Goal: Task Accomplishment & Management: Manage account settings

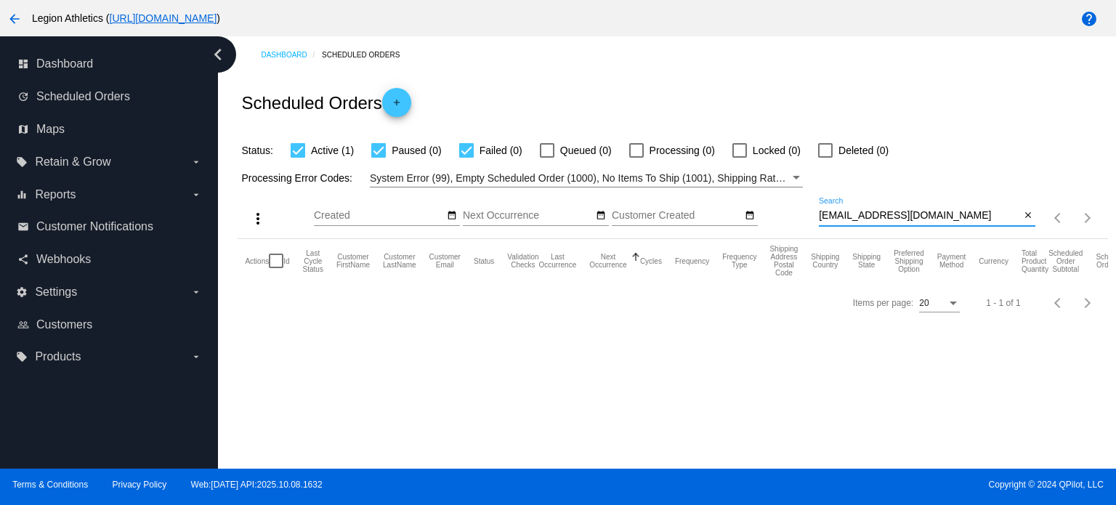
click at [955, 217] on input "neweeder@hotmail.com" at bounding box center [919, 216] width 201 height 12
paste input "amhijazi26@g"
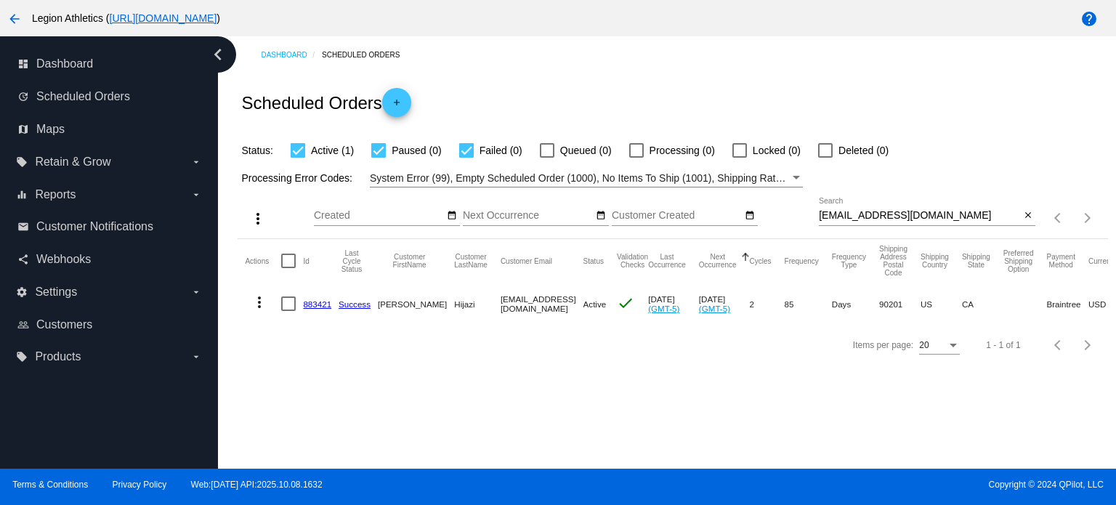
click at [909, 206] on div "amhijazi26@gmail.com Search" at bounding box center [919, 212] width 201 height 28
paste input "azm16mega@gmail.com"
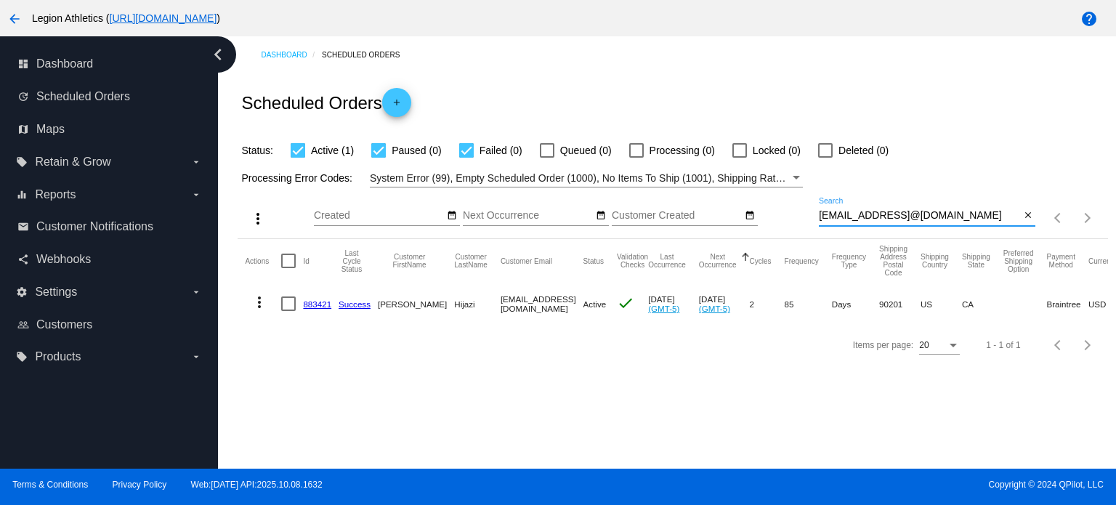
paste input
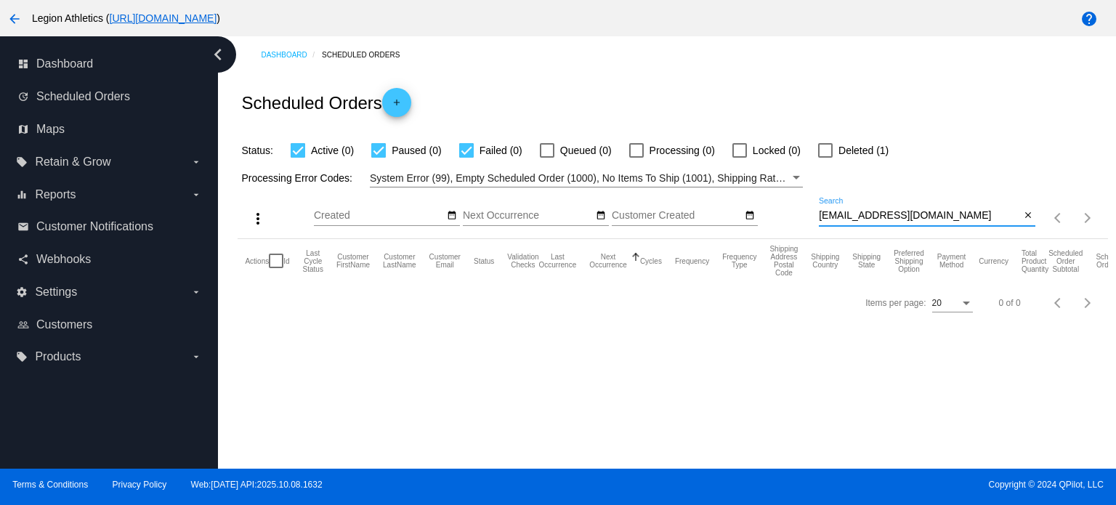
click at [945, 220] on input "azm16mega@gmail.com" at bounding box center [919, 216] width 201 height 12
click at [944, 220] on input "azm16mega@gmail.com" at bounding box center [919, 216] width 201 height 12
paste input "mbestvina1995"
type input "mbestvina1995@gmail.com"
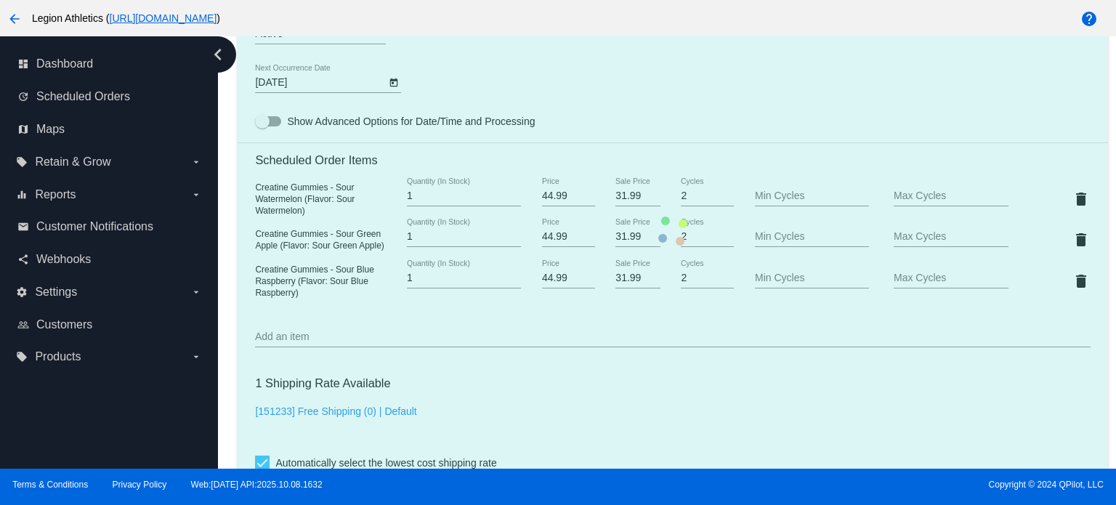
scroll to position [945, 0]
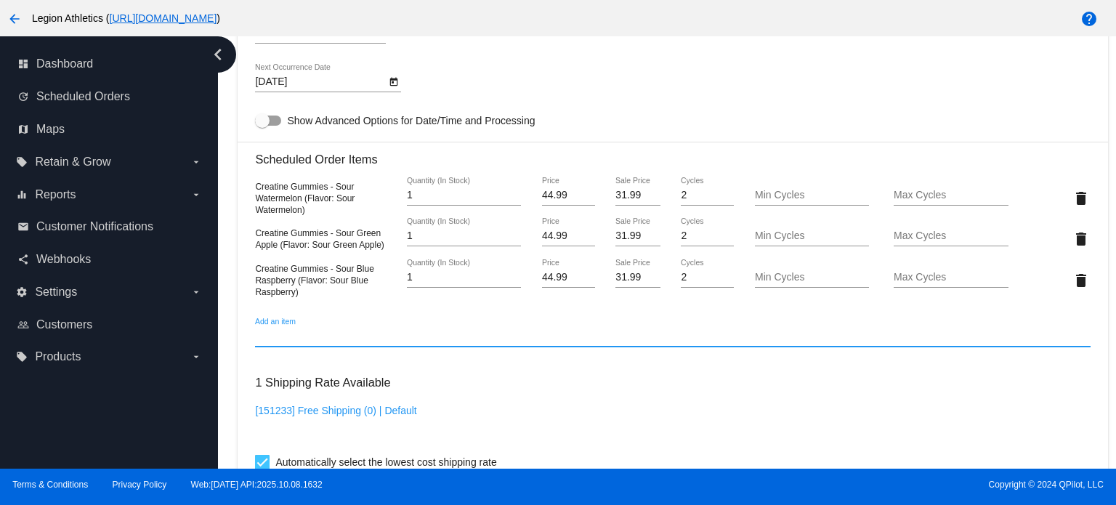
click at [367, 342] on input "Add an item" at bounding box center [672, 337] width 835 height 12
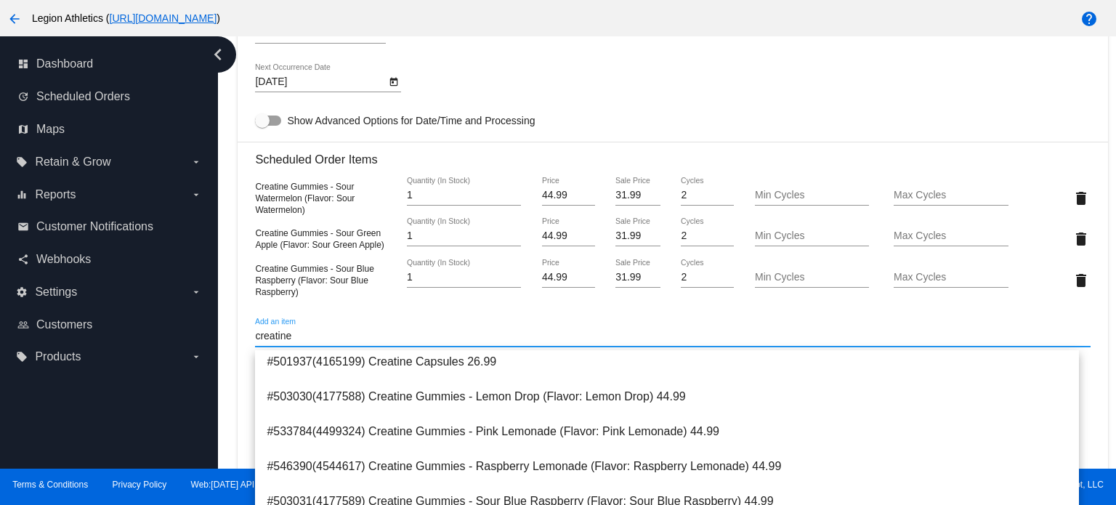
scroll to position [218, 0]
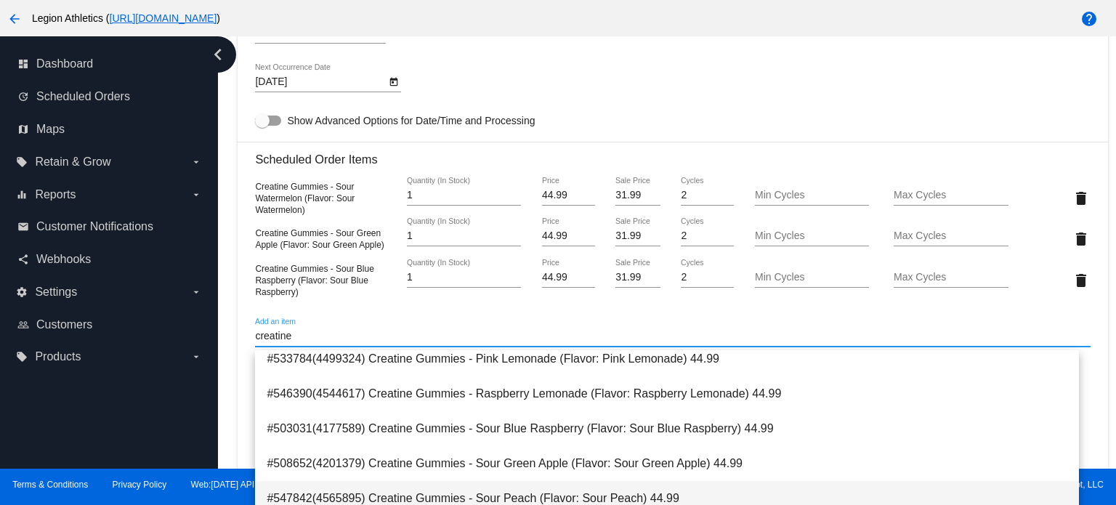
type input "creatine"
click at [442, 489] on span "#547842(4565895) Creatine Gummies - Sour Peach (Flavor: Sour Peach) 44.99" at bounding box center [667, 498] width 801 height 35
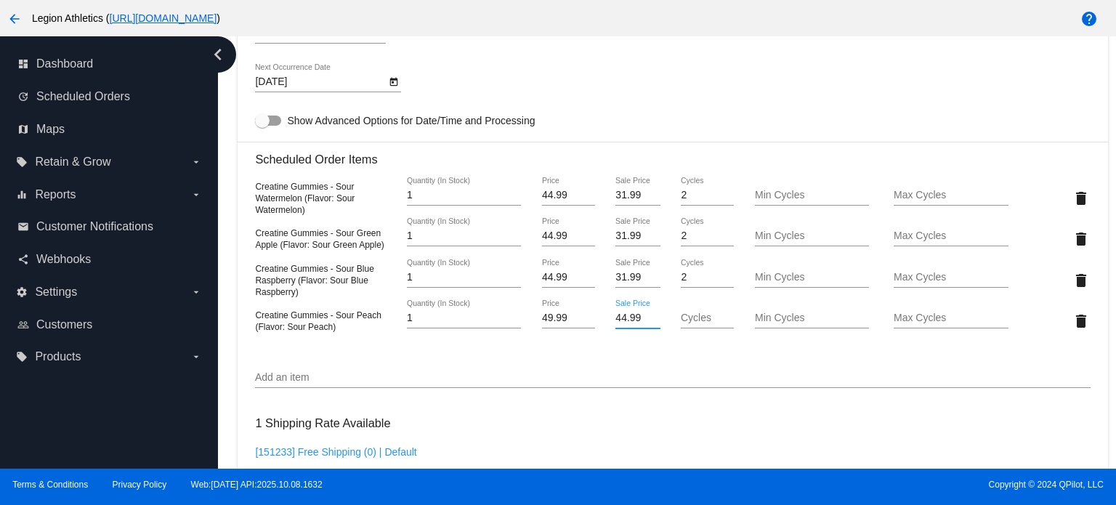
click at [624, 324] on input "44.99" at bounding box center [638, 319] width 44 height 12
type input "31.99"
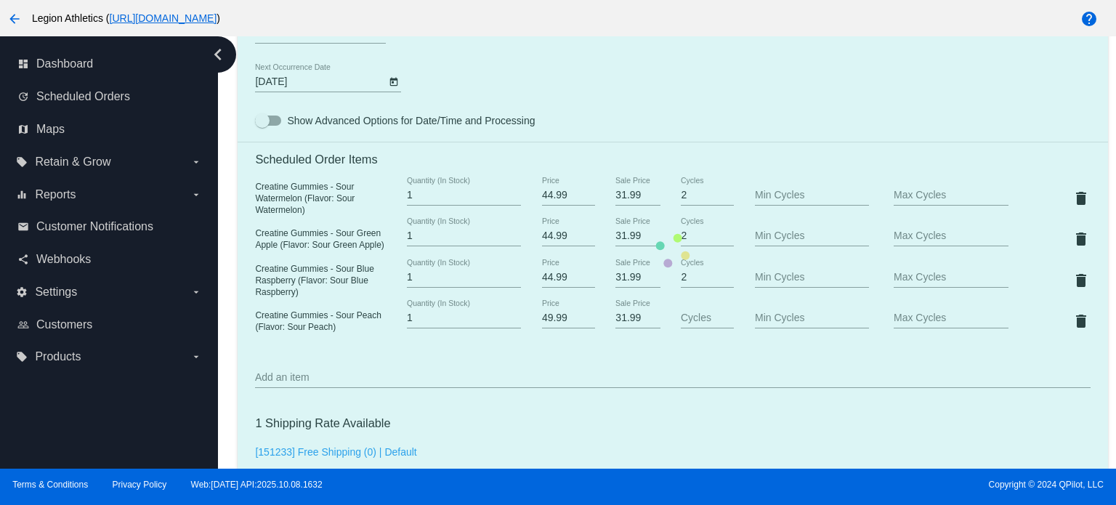
click at [683, 374] on mat-card "Customer 5781291: Ali Hijazi Amhijazi26@gmail.com Customer Shipping Enter Shipp…" at bounding box center [673, 250] width 870 height 1627
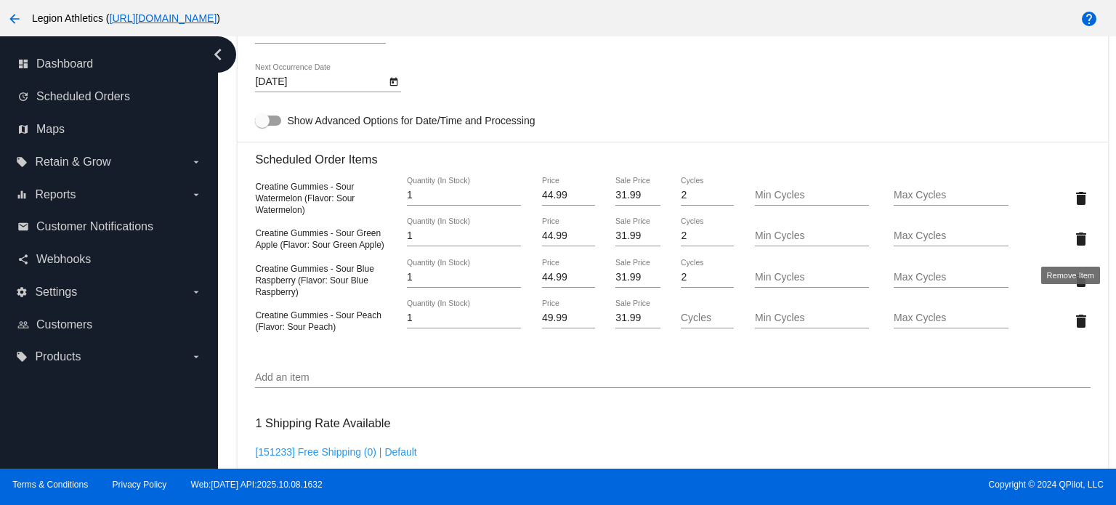
click at [1073, 242] on mat-icon "delete" at bounding box center [1081, 238] width 17 height 17
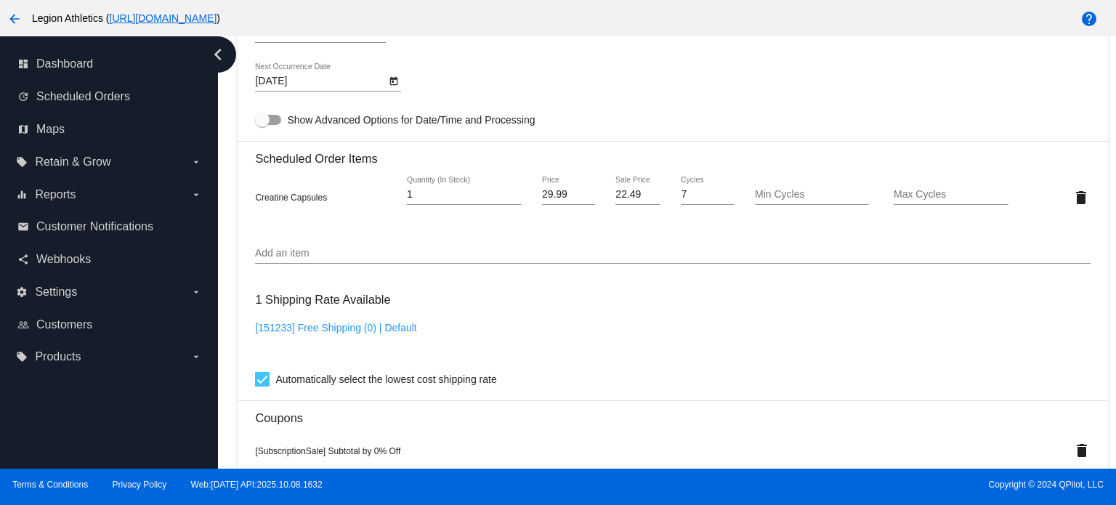
scroll to position [868, 0]
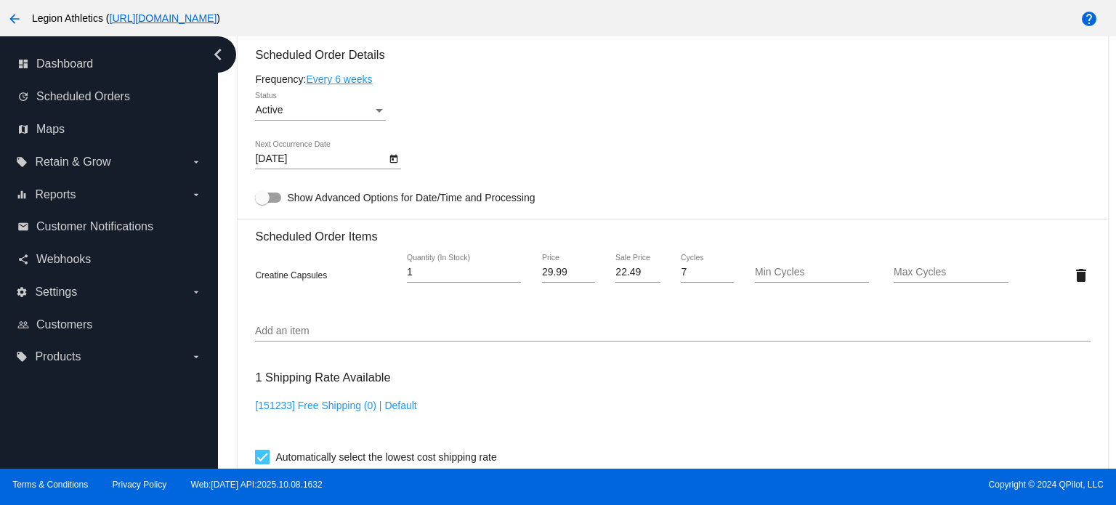
click at [395, 164] on icon "Open calendar" at bounding box center [394, 158] width 10 height 17
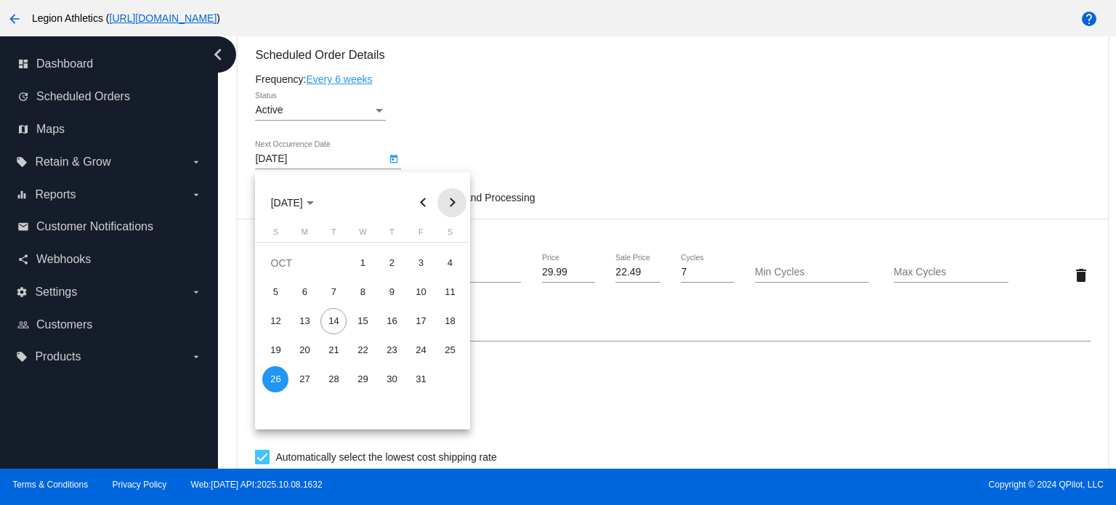
click at [452, 204] on button "Next month" at bounding box center [452, 202] width 29 height 29
click at [305, 342] on div "17" at bounding box center [304, 350] width 26 height 26
type input "[DATE]"
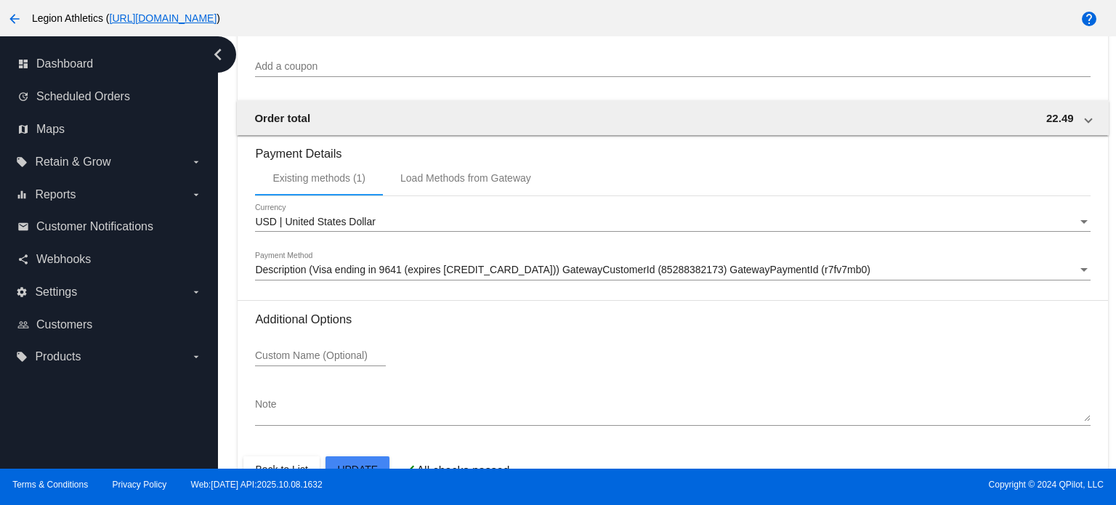
scroll to position [1422, 0]
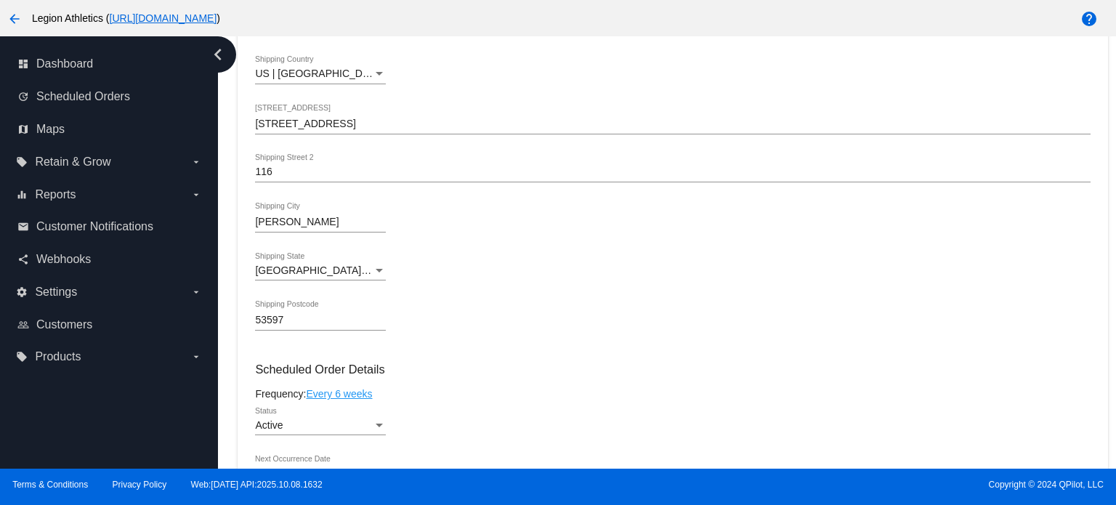
scroll to position [795, 0]
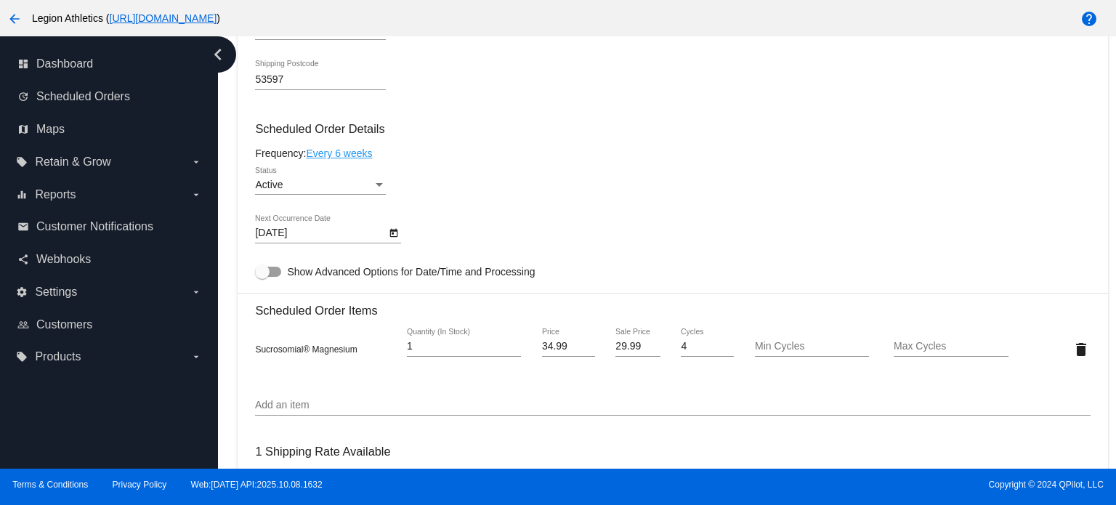
click at [390, 236] on icon "Open calendar" at bounding box center [394, 233] width 8 height 9
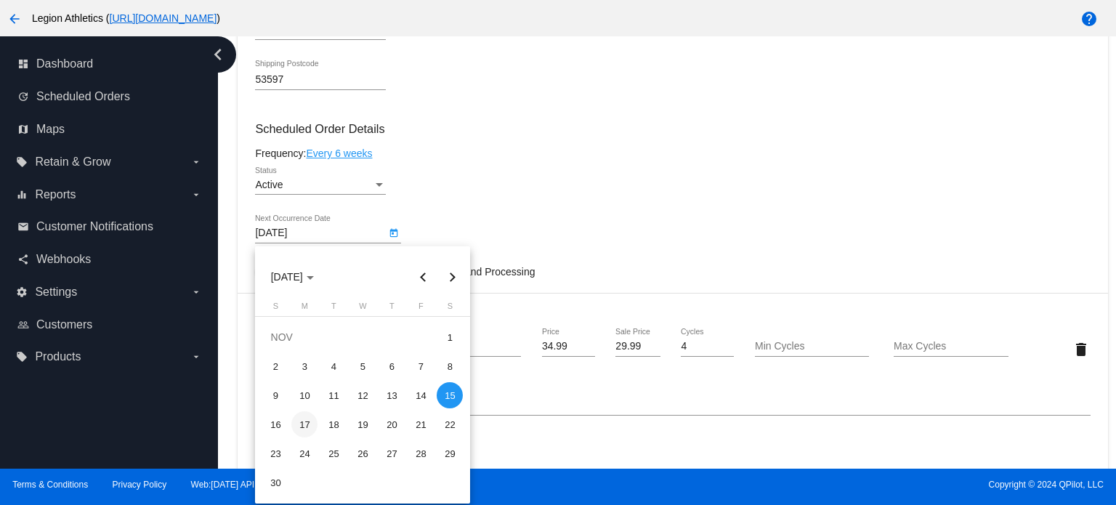
click at [305, 418] on div "17" at bounding box center [304, 424] width 26 height 26
type input "[DATE]"
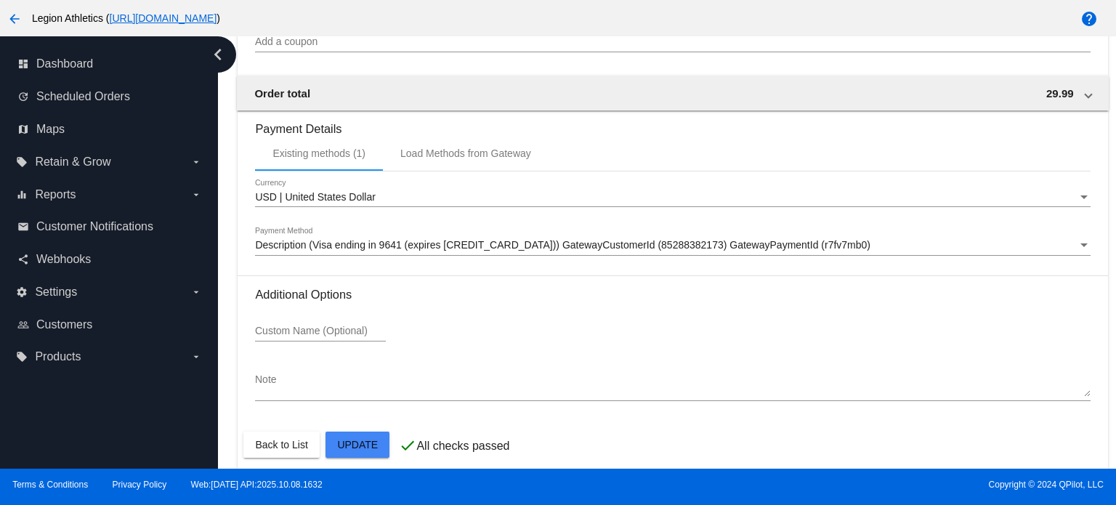
scroll to position [1422, 0]
